Goal: Information Seeking & Learning: Learn about a topic

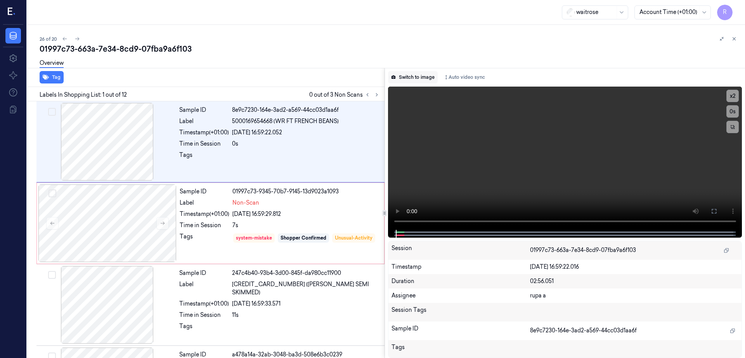
click at [414, 74] on button "Switch to image" at bounding box center [413, 77] width 50 height 12
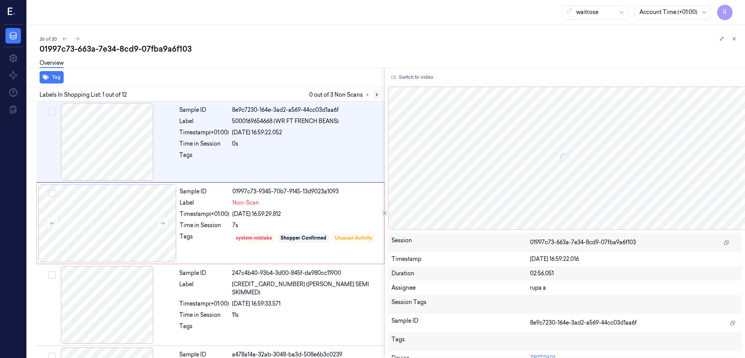
click at [377, 94] on icon at bounding box center [377, 94] width 2 height 3
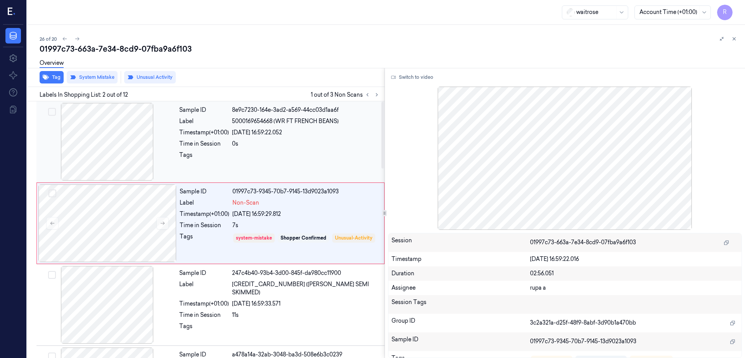
click at [116, 150] on div at bounding box center [107, 142] width 138 height 78
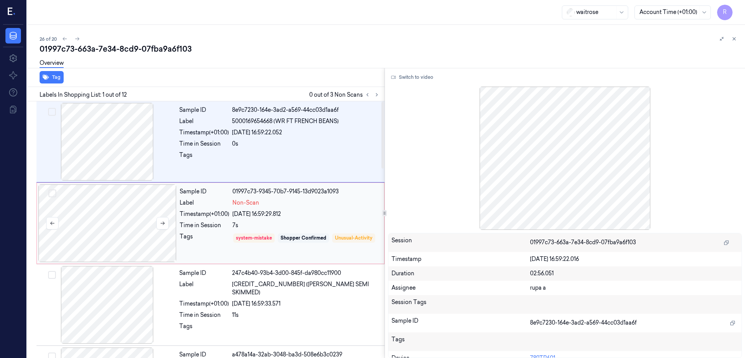
click at [114, 250] on div at bounding box center [107, 223] width 138 height 78
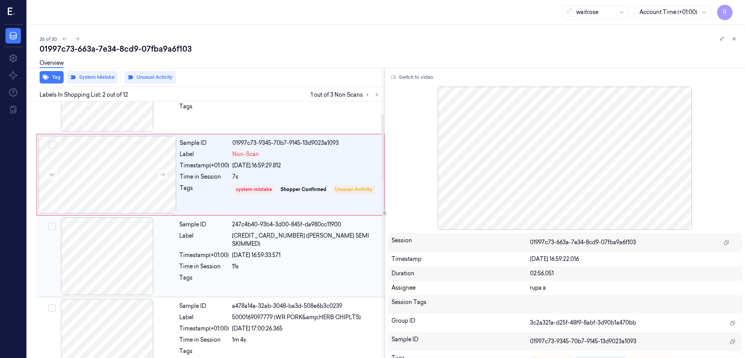
click at [102, 272] on div at bounding box center [107, 256] width 138 height 78
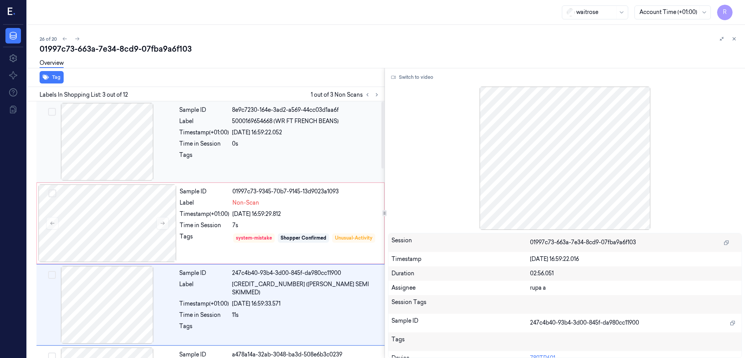
click at [90, 163] on div at bounding box center [107, 142] width 138 height 78
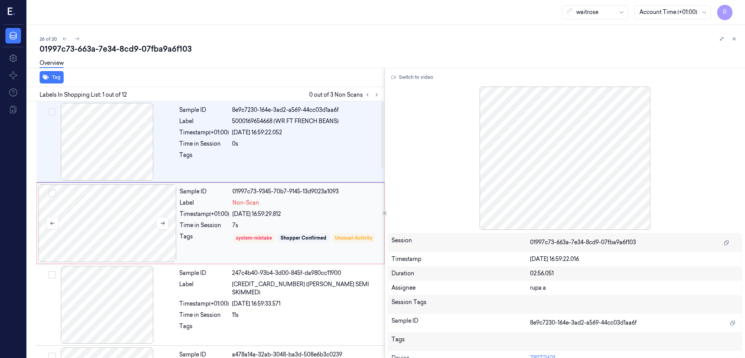
click at [106, 220] on div at bounding box center [107, 223] width 138 height 78
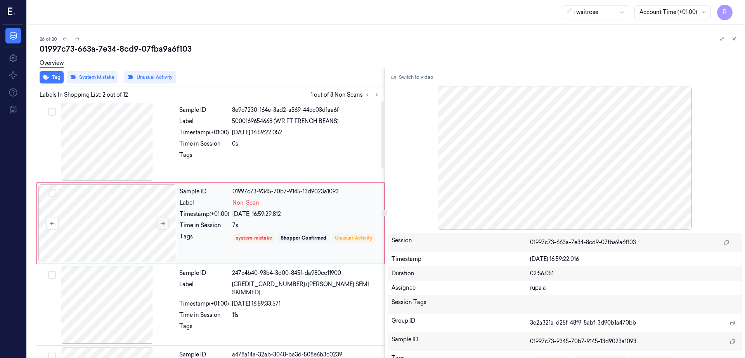
click at [160, 220] on icon at bounding box center [162, 222] width 5 height 5
click at [124, 148] on div at bounding box center [107, 142] width 138 height 78
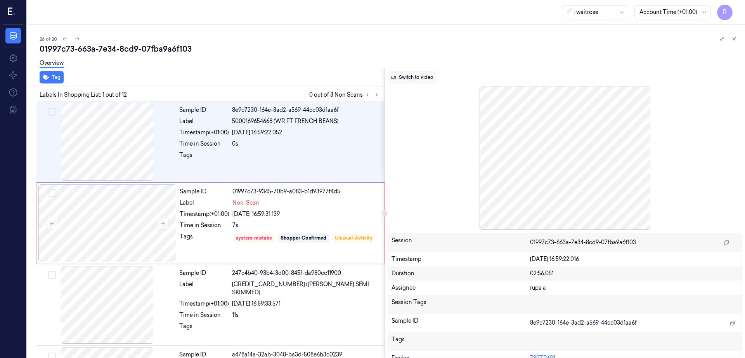
click at [419, 76] on button "Switch to video" at bounding box center [412, 77] width 48 height 12
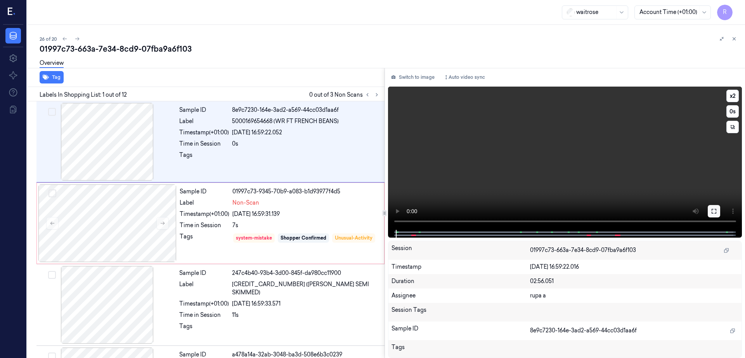
click at [717, 210] on icon at bounding box center [714, 211] width 6 height 6
click at [412, 77] on button "Switch to image" at bounding box center [413, 77] width 50 height 12
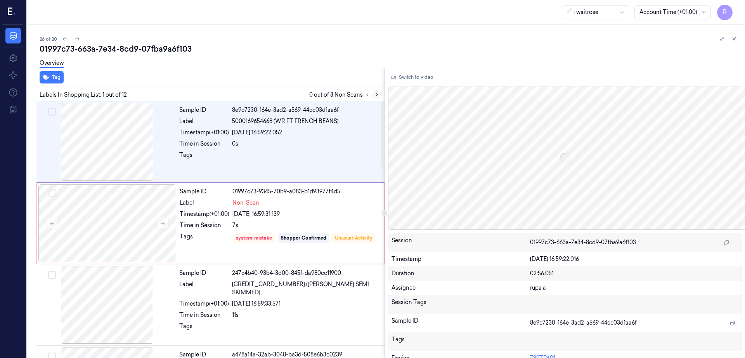
click at [379, 97] on icon at bounding box center [376, 94] width 5 height 5
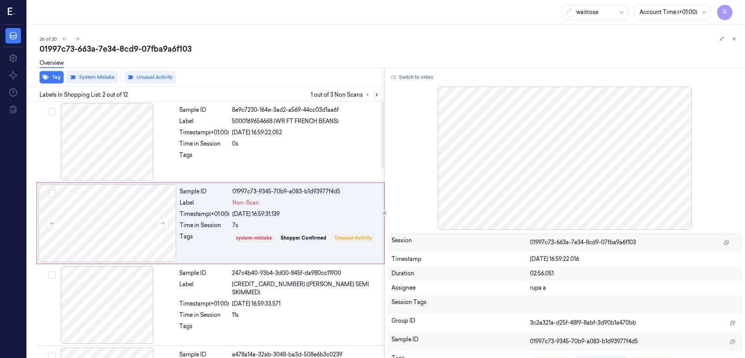
click at [377, 93] on icon at bounding box center [377, 94] width 2 height 3
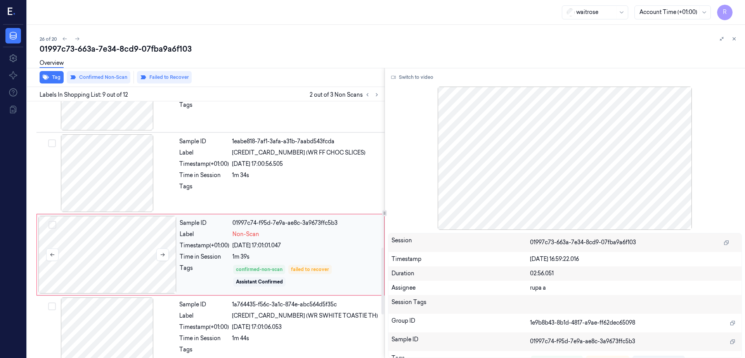
scroll to position [564, 0]
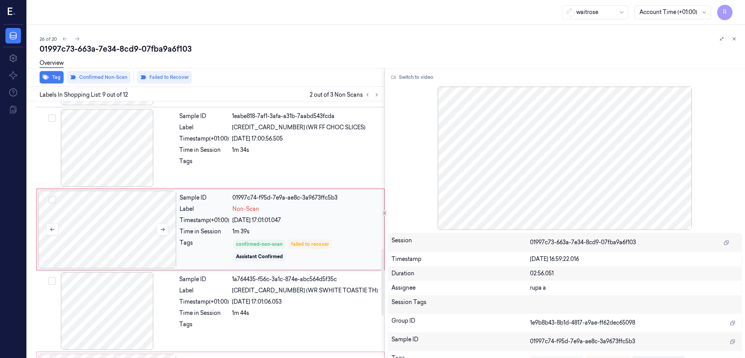
click at [126, 224] on div at bounding box center [107, 229] width 138 height 78
click at [113, 158] on div at bounding box center [107, 148] width 138 height 78
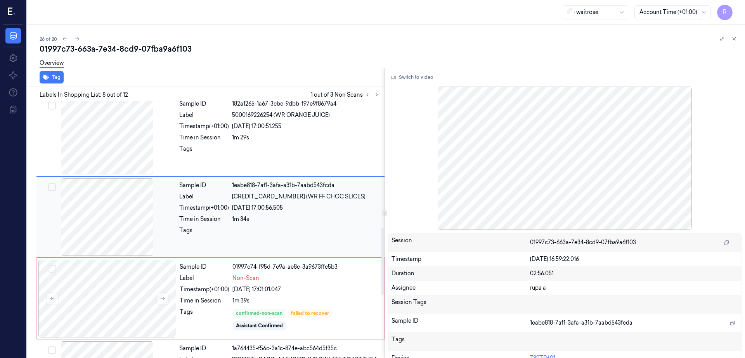
scroll to position [483, 0]
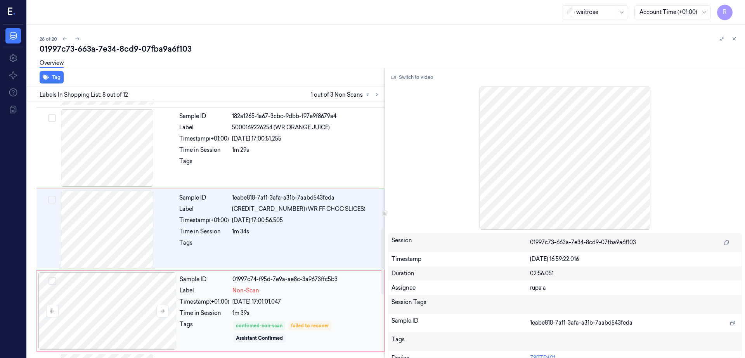
click at [106, 331] on div at bounding box center [107, 311] width 138 height 78
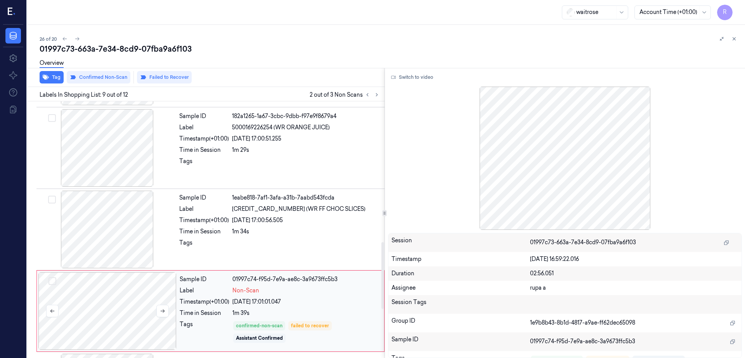
scroll to position [564, 0]
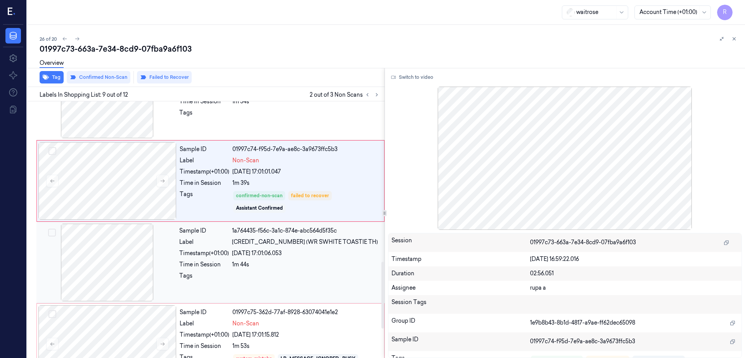
click at [111, 275] on div at bounding box center [107, 262] width 138 height 78
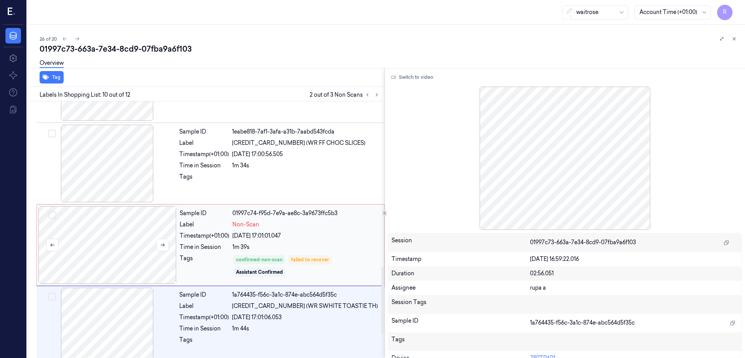
scroll to position [724, 0]
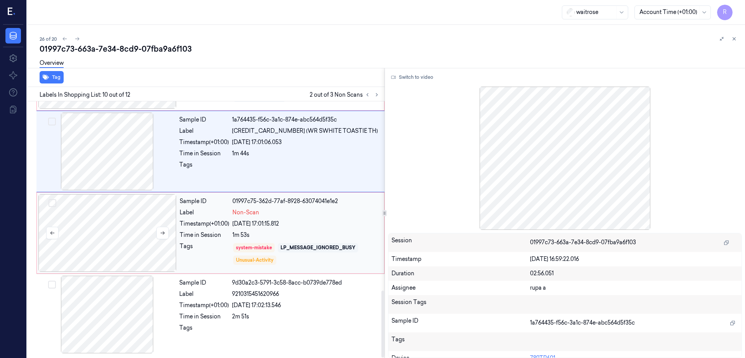
click at [114, 234] on div at bounding box center [107, 233] width 138 height 78
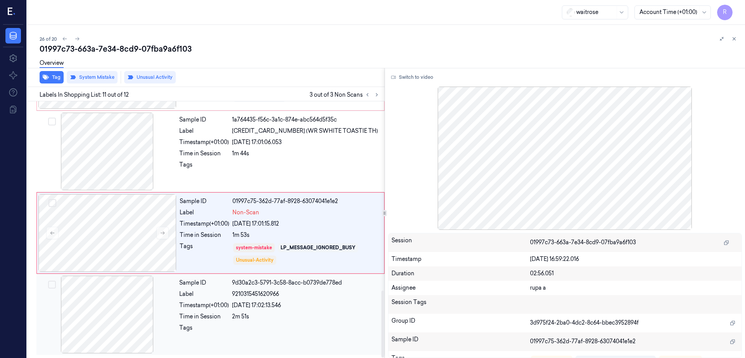
click at [113, 309] on div at bounding box center [107, 314] width 138 height 78
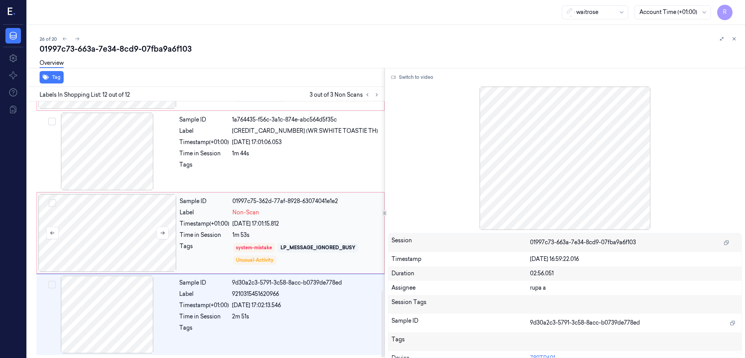
click at [138, 236] on div at bounding box center [107, 233] width 138 height 78
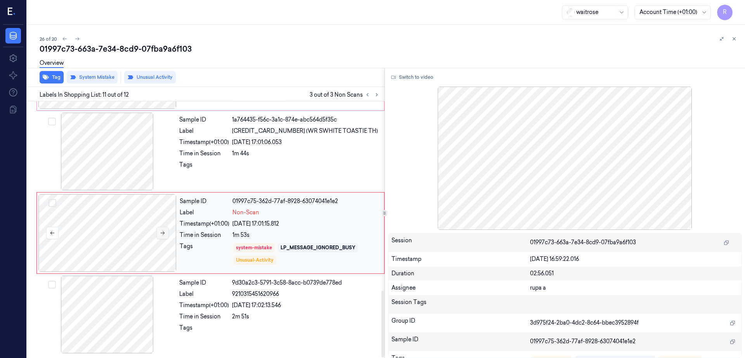
click at [161, 236] on button at bounding box center [162, 233] width 12 height 12
click at [139, 333] on div at bounding box center [107, 314] width 138 height 78
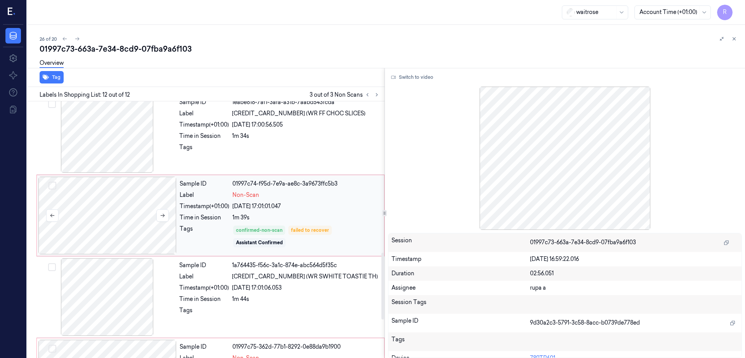
click at [116, 201] on div at bounding box center [107, 216] width 138 height 78
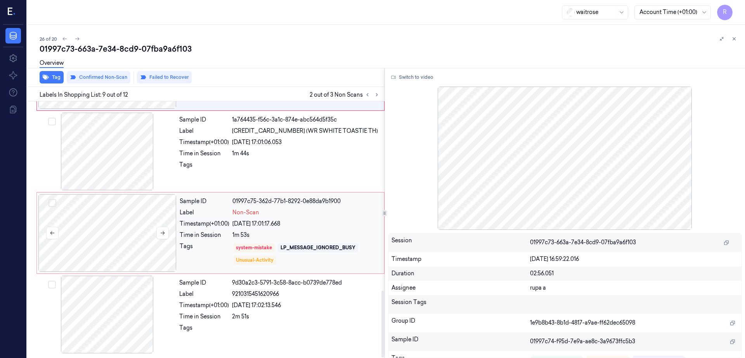
click at [128, 249] on div at bounding box center [107, 233] width 138 height 78
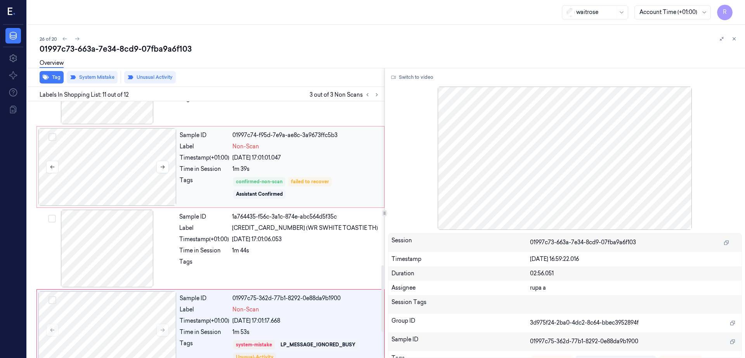
click at [94, 172] on div at bounding box center [107, 167] width 138 height 78
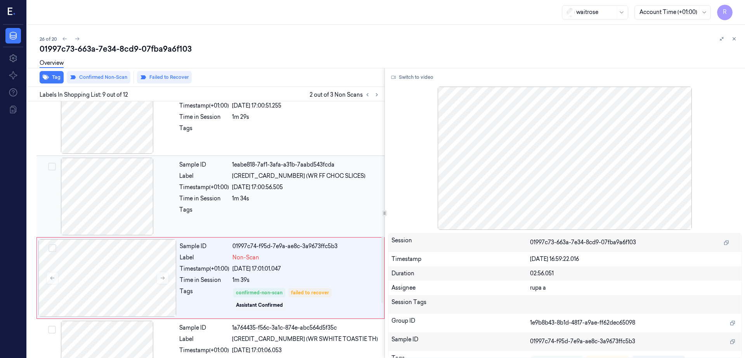
click at [118, 190] on div at bounding box center [107, 197] width 138 height 78
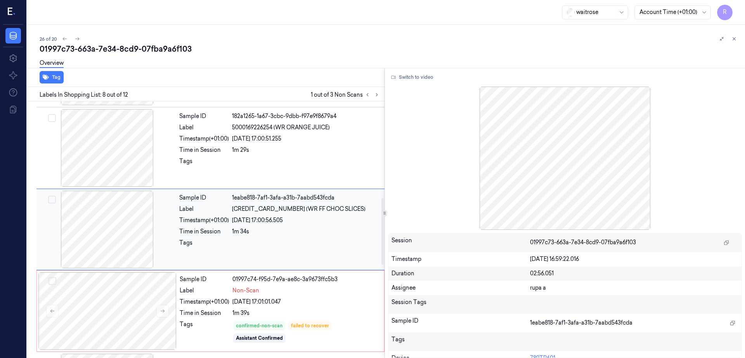
scroll to position [289, 0]
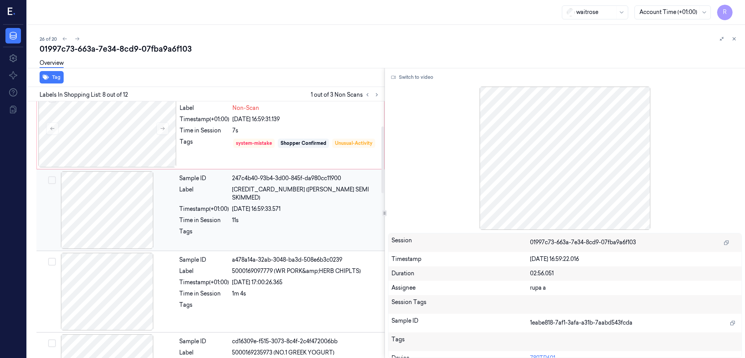
click at [109, 207] on div at bounding box center [107, 210] width 138 height 78
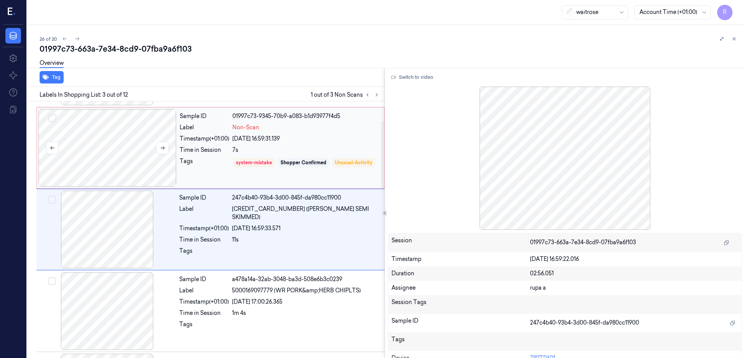
click at [118, 145] on div at bounding box center [107, 148] width 138 height 78
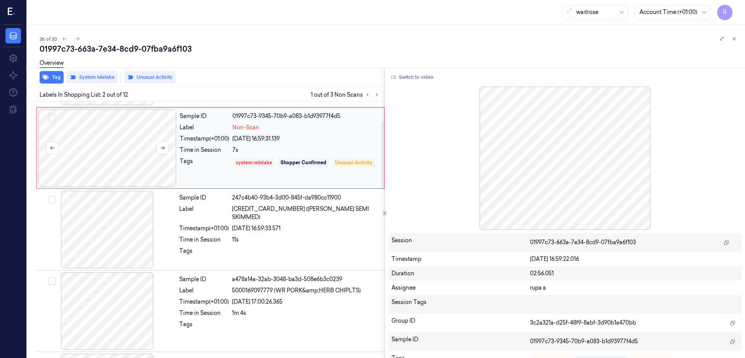
scroll to position [0, 0]
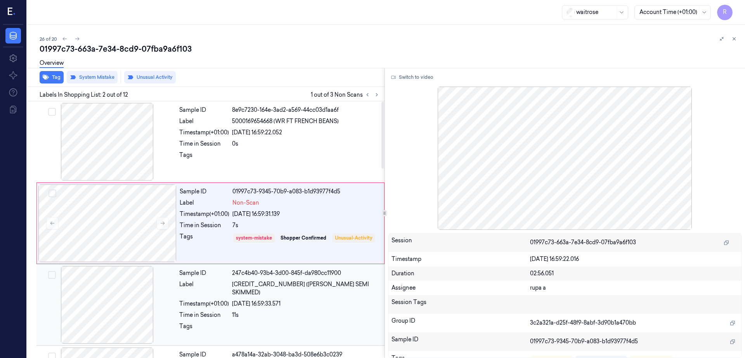
click at [120, 270] on div at bounding box center [107, 305] width 138 height 78
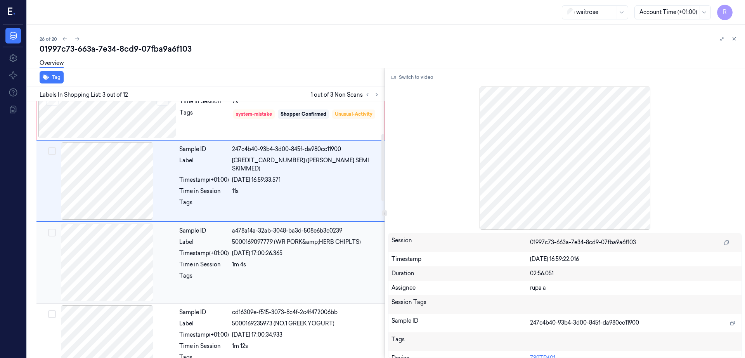
click at [117, 301] on div "Sample ID a478a14a-32ab-3048-ba3d-508e6b3c0239 Label 5000169097779 (WR PORK&amp…" at bounding box center [210, 262] width 348 height 81
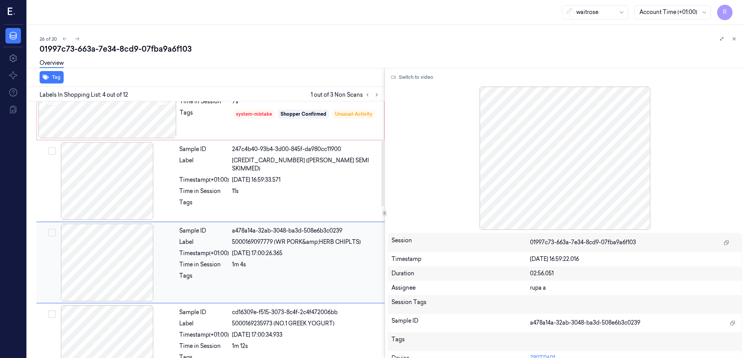
scroll to position [157, 0]
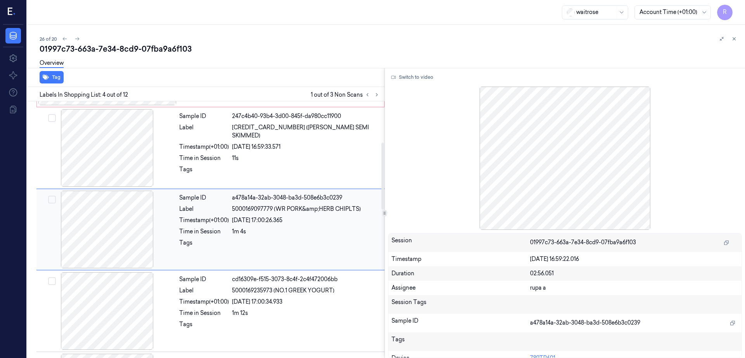
click at [117, 301] on div at bounding box center [107, 311] width 138 height 78
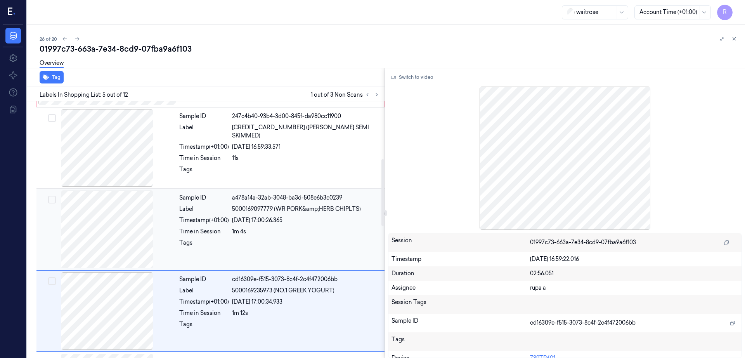
scroll to position [238, 0]
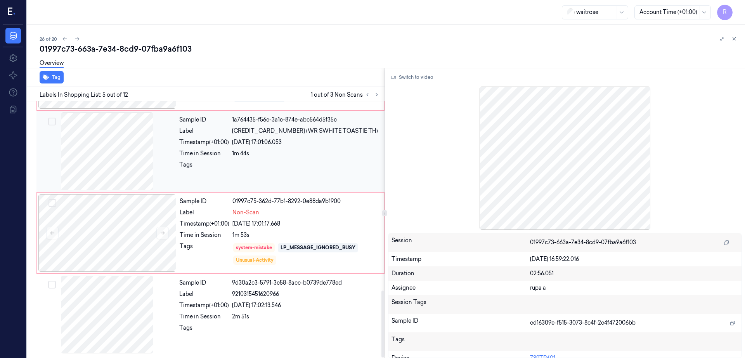
click at [109, 168] on div at bounding box center [107, 152] width 138 height 78
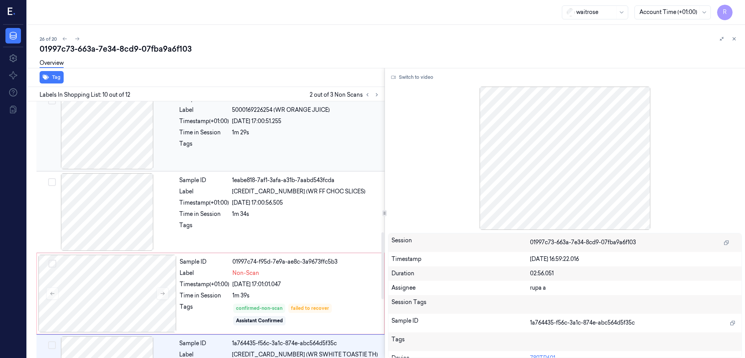
click at [116, 157] on div at bounding box center [107, 131] width 138 height 78
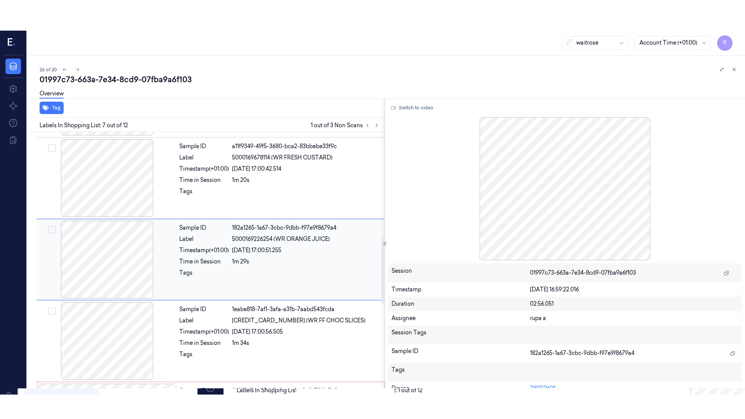
scroll to position [401, 0]
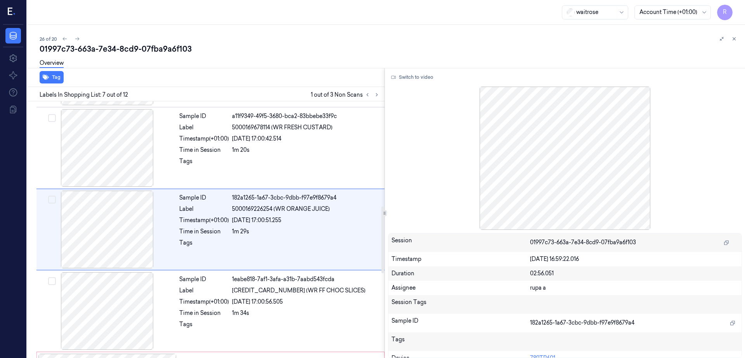
click at [407, 85] on div "Switch to video Session 01997c73-663a-7e34-8cd9-07fba9a6f103 Timestamp [DATE] 1…" at bounding box center [565, 213] width 360 height 290
click at [420, 75] on button "Switch to video" at bounding box center [412, 77] width 48 height 12
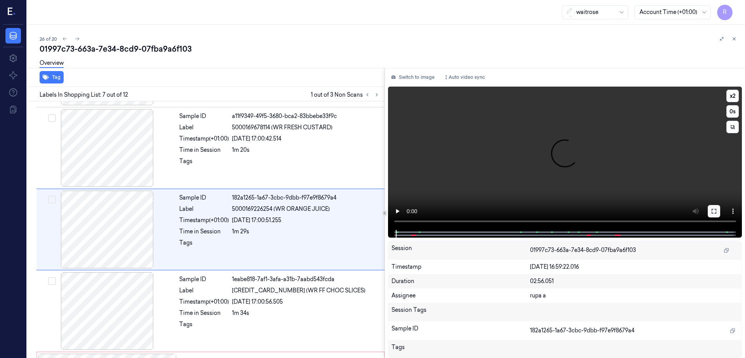
click at [717, 212] on icon at bounding box center [714, 211] width 6 height 6
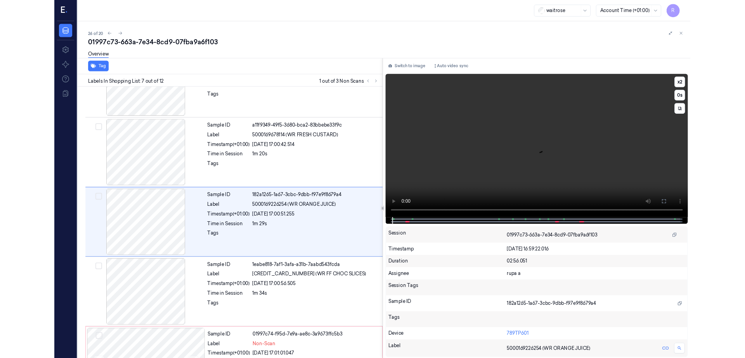
scroll to position [370, 0]
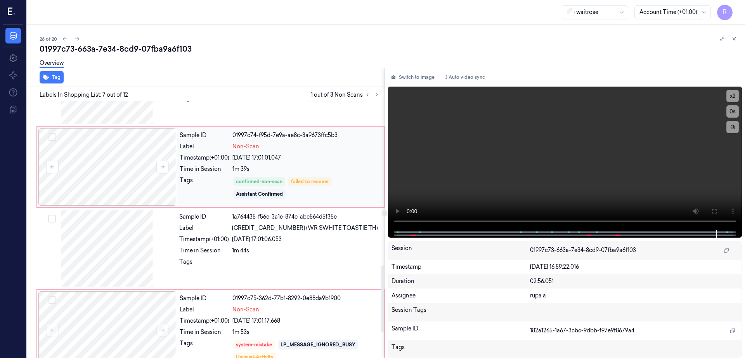
click at [101, 171] on div at bounding box center [107, 167] width 138 height 78
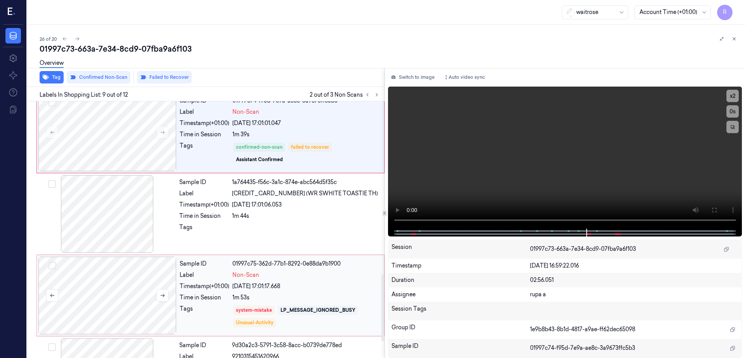
click at [130, 297] on div at bounding box center [107, 295] width 138 height 78
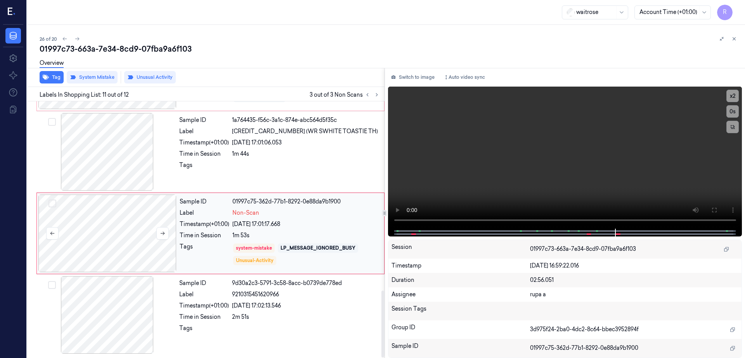
scroll to position [724, 0]
